Goal: Information Seeking & Learning: Check status

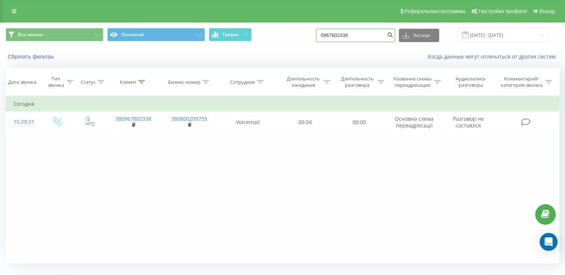
click at [343, 37] on input "0967802338" at bounding box center [355, 35] width 79 height 13
paste input "[PHONE_NUMBER]"
drag, startPoint x: 338, startPoint y: 34, endPoint x: 293, endPoint y: 29, distance: 45.4
click at [293, 29] on div "Все звонки Основной График [PHONE_NUMBER] Экспорт .csv .xls .xlsx [DATE] - [DAT…" at bounding box center [282, 35] width 553 height 15
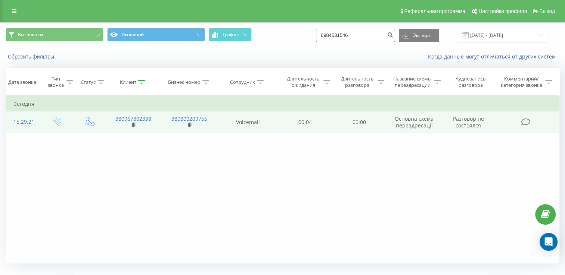
type input "0984531546"
